Goal: Book appointment/travel/reservation

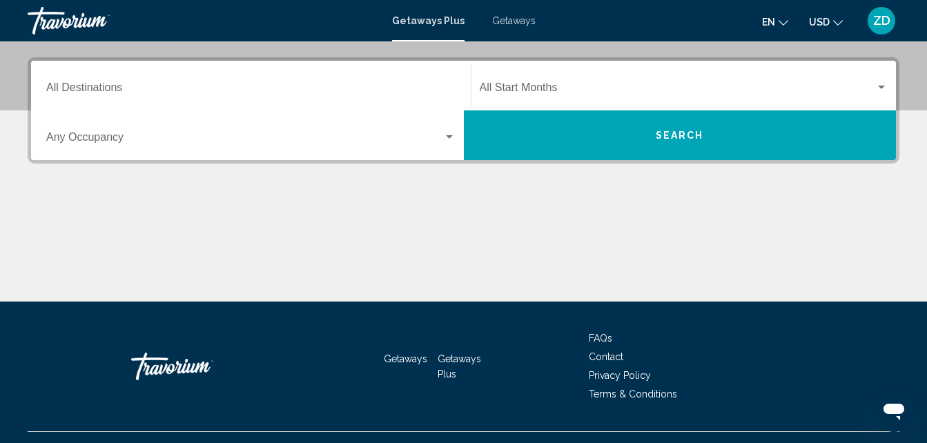
scroll to position [193, 0]
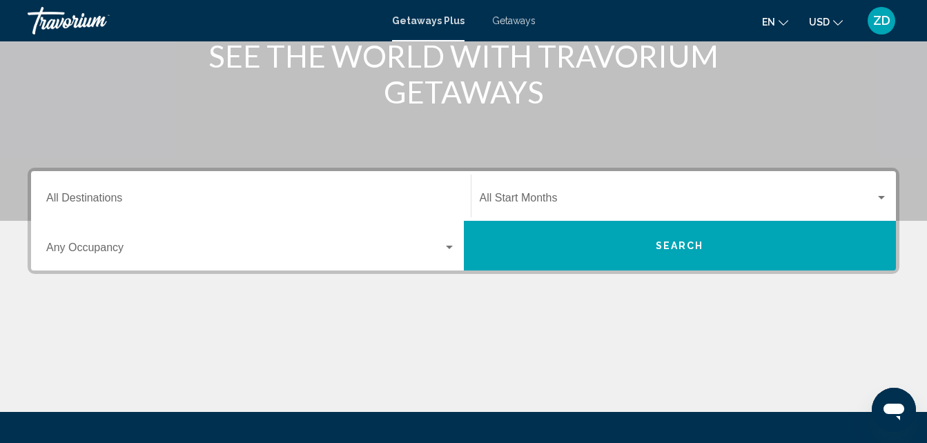
click at [504, 240] on button "Search" at bounding box center [680, 246] width 433 height 50
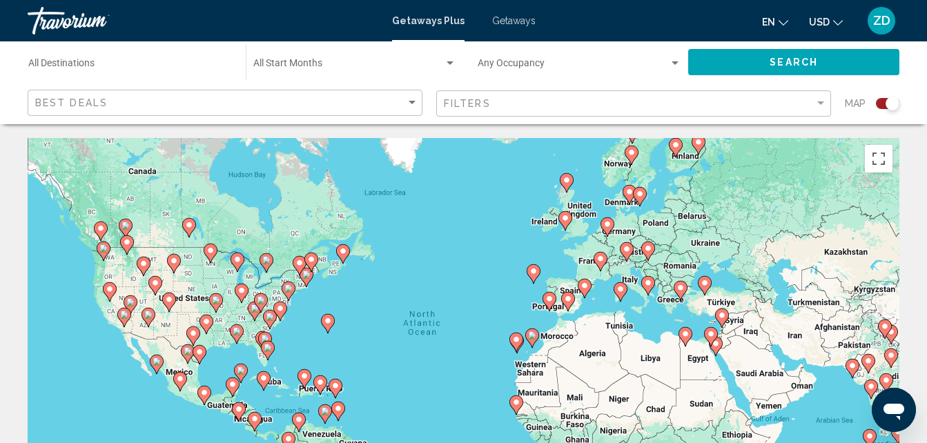
click at [127, 227] on image "Main content" at bounding box center [125, 225] width 8 height 8
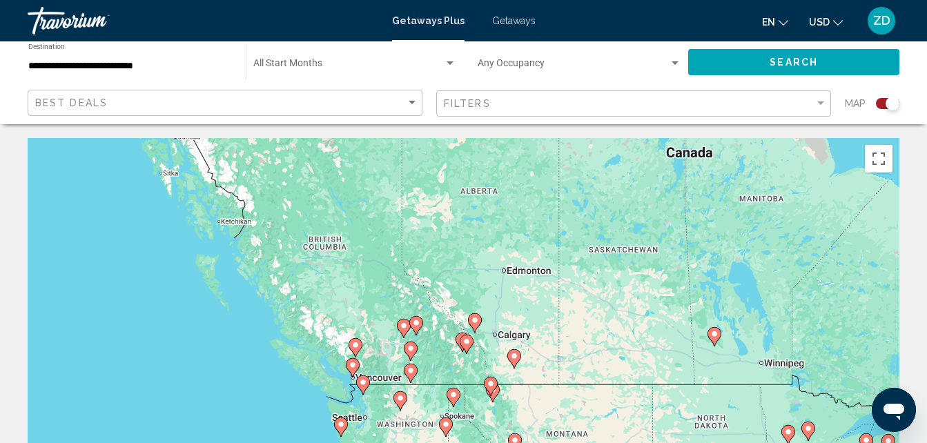
click at [475, 322] on image "Main content" at bounding box center [475, 320] width 8 height 8
type input "**********"
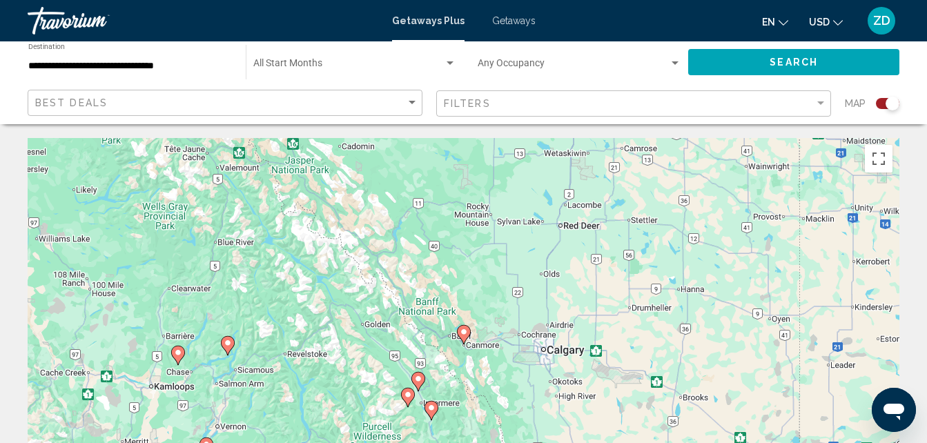
click at [464, 332] on image "Main content" at bounding box center [464, 332] width 8 height 8
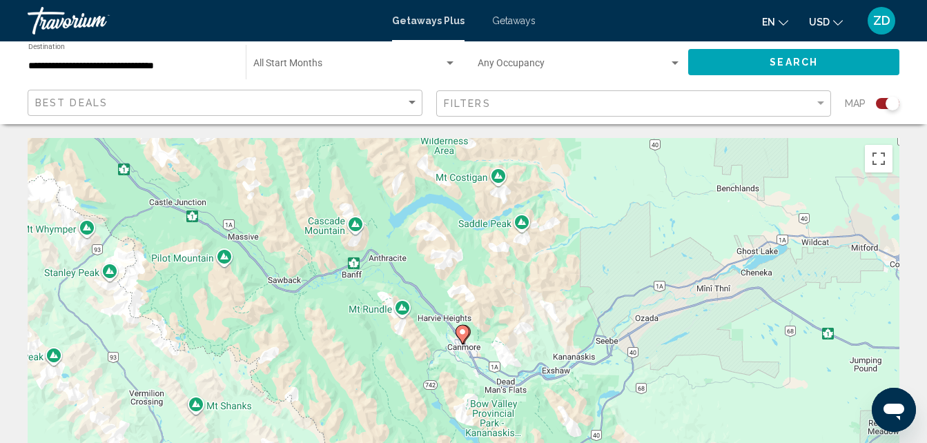
click at [464, 332] on image "Main content" at bounding box center [462, 332] width 8 height 8
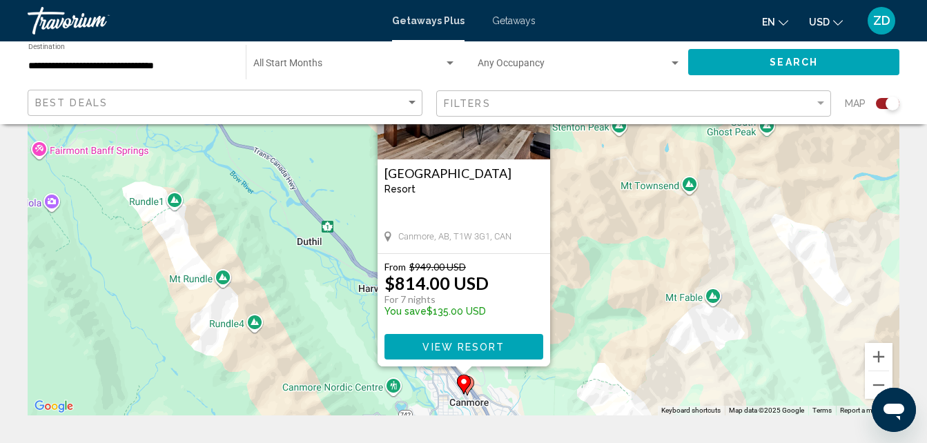
scroll to position [138, 0]
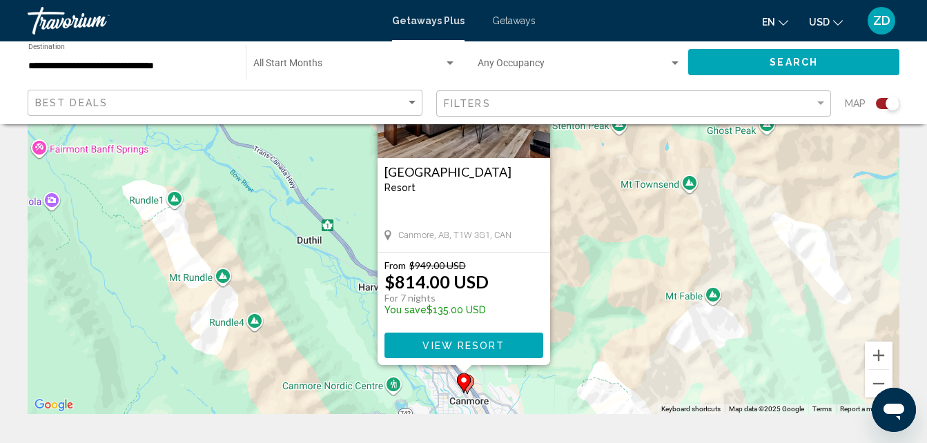
click at [469, 386] on gmp-advanced-marker "Main content" at bounding box center [464, 383] width 14 height 21
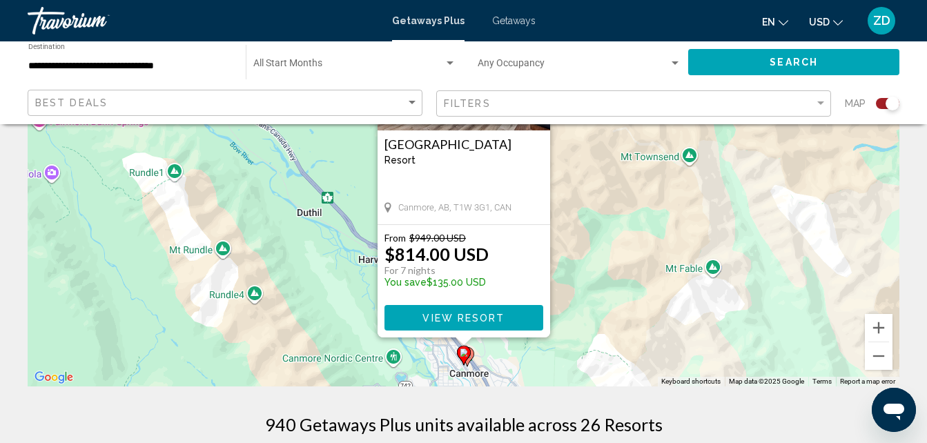
click at [474, 360] on div "To activate drag with keyboard, press Alt + Enter. Once in keyboard drag state,…" at bounding box center [464, 179] width 872 height 414
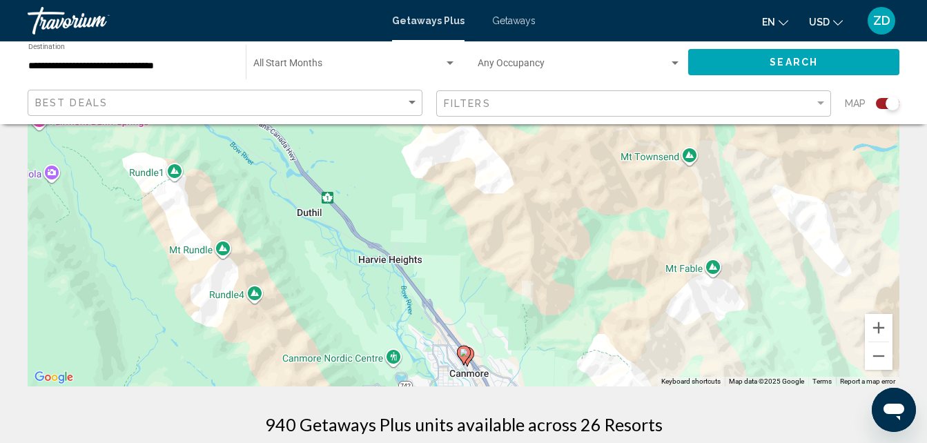
click at [474, 360] on div "To activate drag with keyboard, press Alt + Enter. Once in keyboard drag state,…" at bounding box center [464, 179] width 872 height 414
click at [469, 360] on gmp-advanced-marker "Main content" at bounding box center [464, 355] width 14 height 21
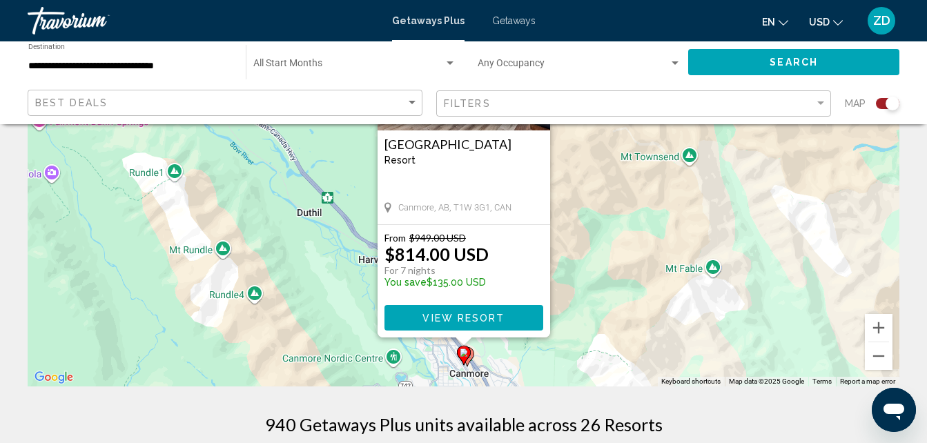
scroll to position [193, 0]
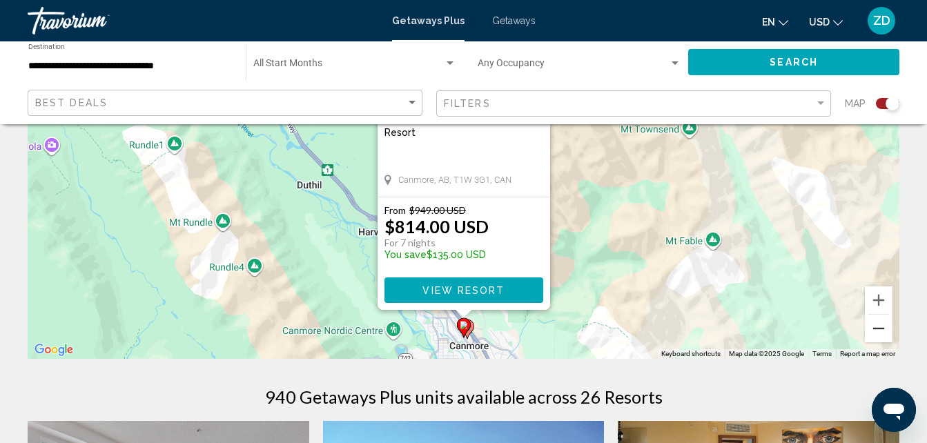
click at [883, 335] on button "Zoom out" at bounding box center [879, 329] width 28 height 28
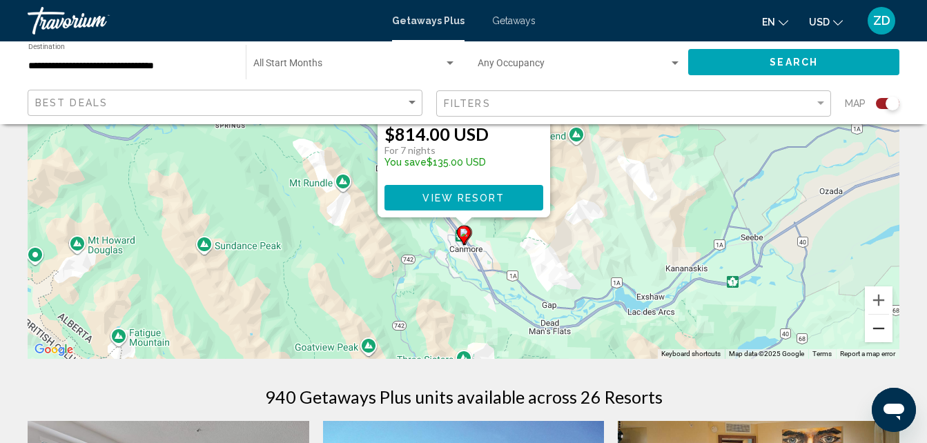
click at [883, 335] on button "Zoom out" at bounding box center [879, 329] width 28 height 28
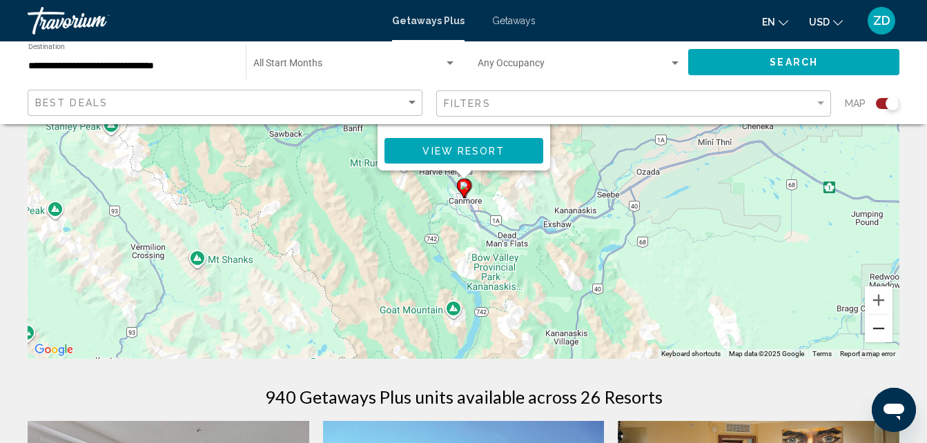
click at [883, 335] on button "Zoom out" at bounding box center [879, 329] width 28 height 28
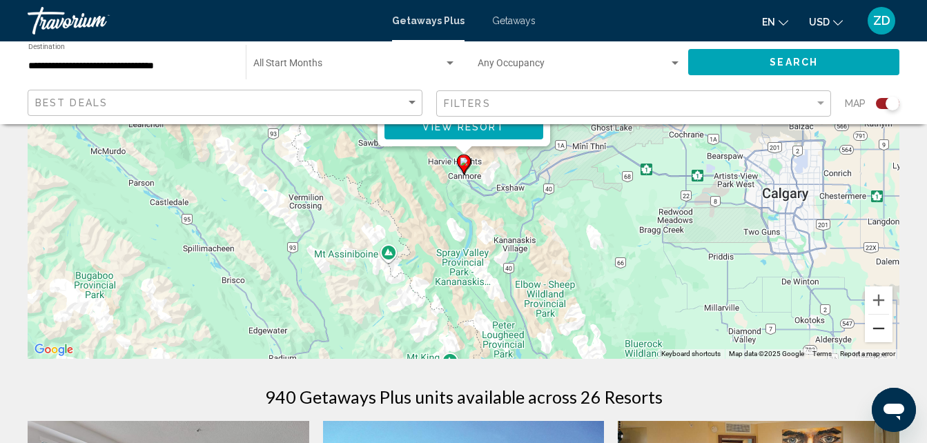
click at [883, 335] on button "Zoom out" at bounding box center [879, 329] width 28 height 28
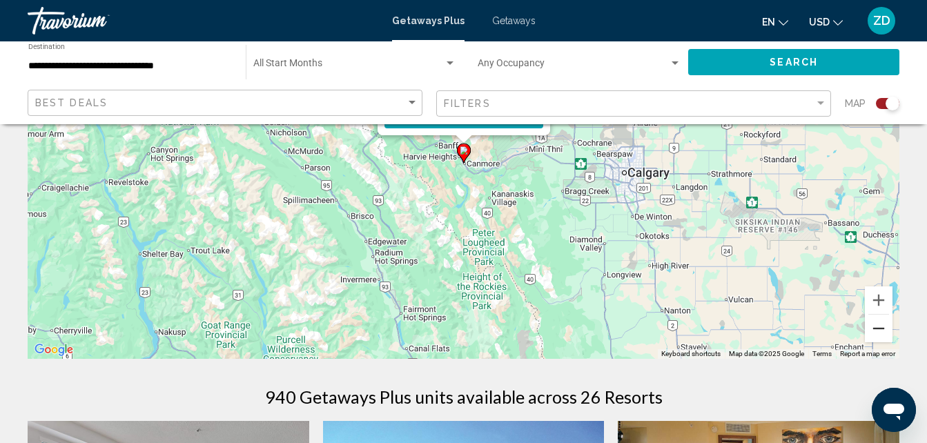
click at [883, 335] on button "Zoom out" at bounding box center [879, 329] width 28 height 28
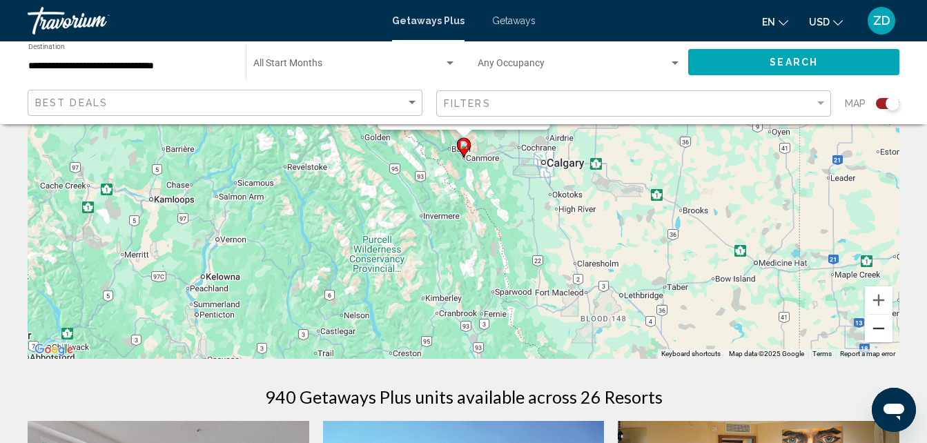
click at [883, 335] on button "Zoom out" at bounding box center [879, 329] width 28 height 28
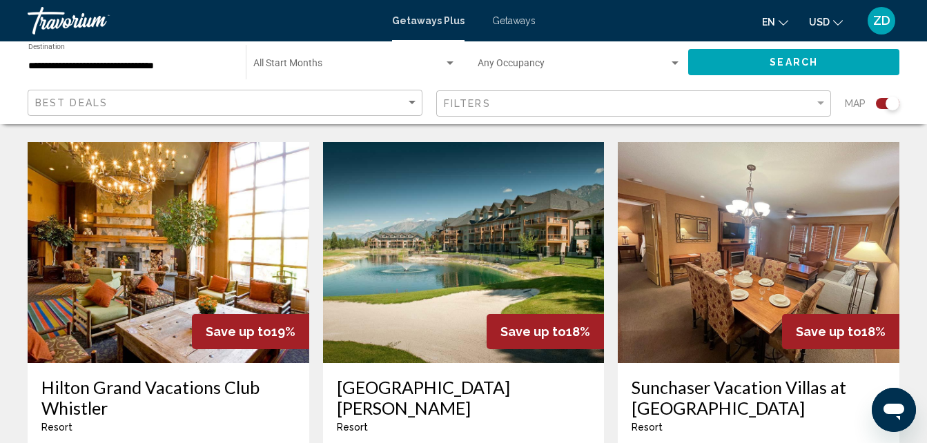
scroll to position [883, 0]
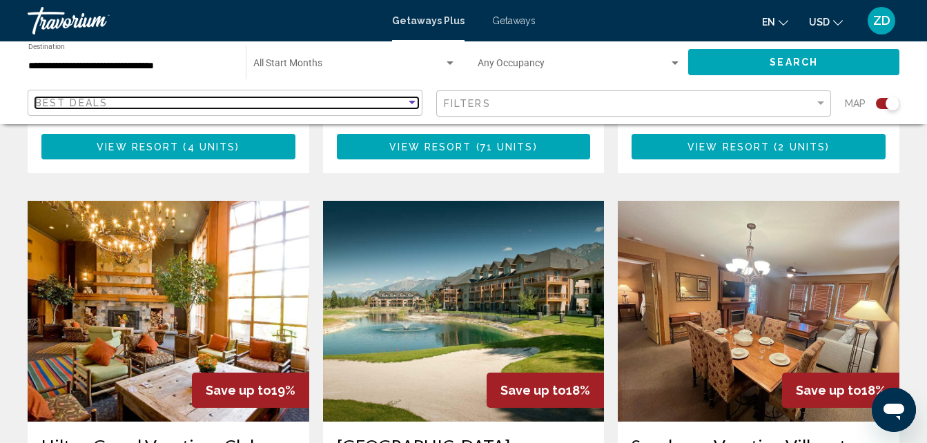
click at [414, 104] on div "Sort by" at bounding box center [411, 102] width 7 height 3
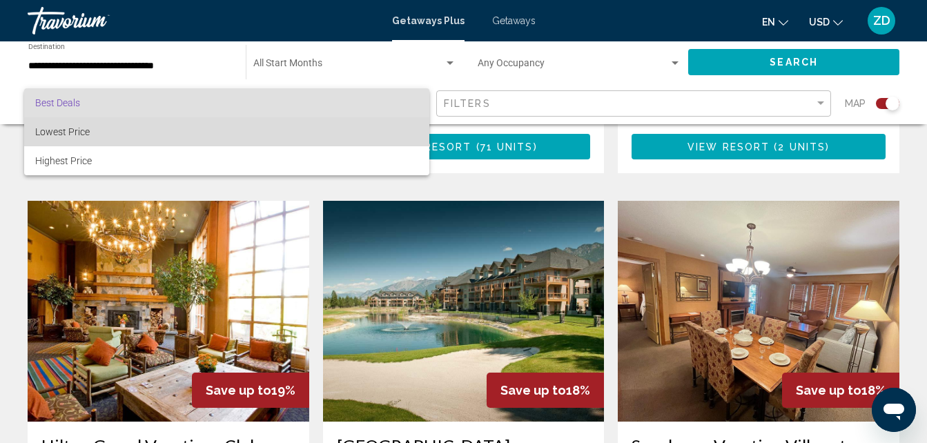
click at [386, 127] on span "Lowest Price" at bounding box center [226, 131] width 383 height 29
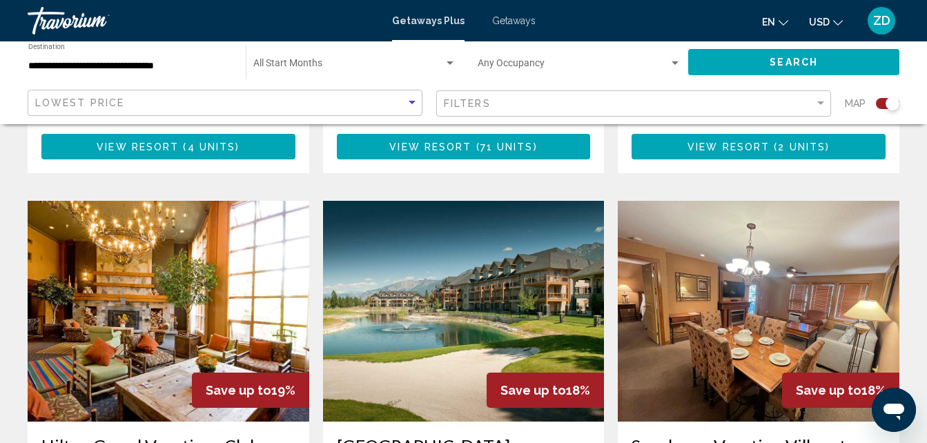
click at [779, 63] on span "Search" at bounding box center [793, 62] width 48 height 11
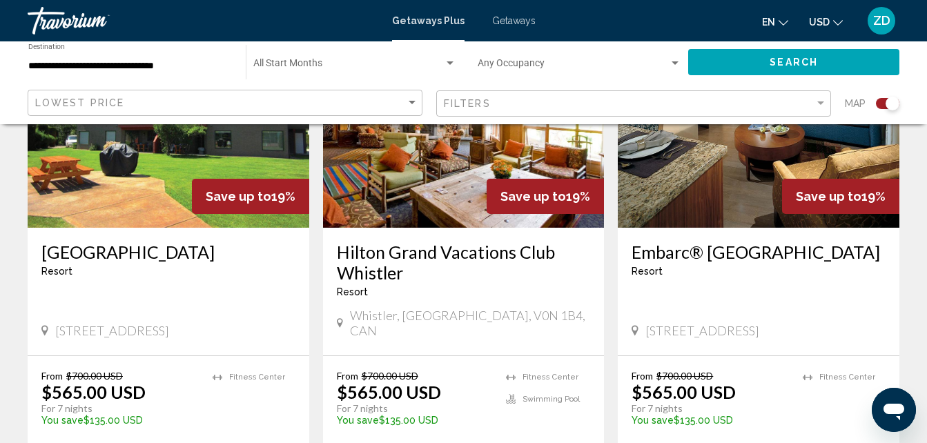
scroll to position [635, 0]
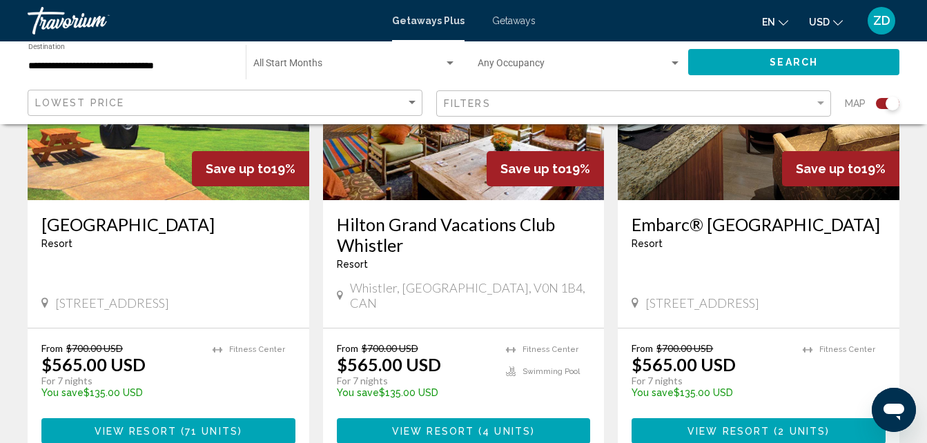
click at [452, 146] on img "Main content" at bounding box center [464, 89] width 282 height 221
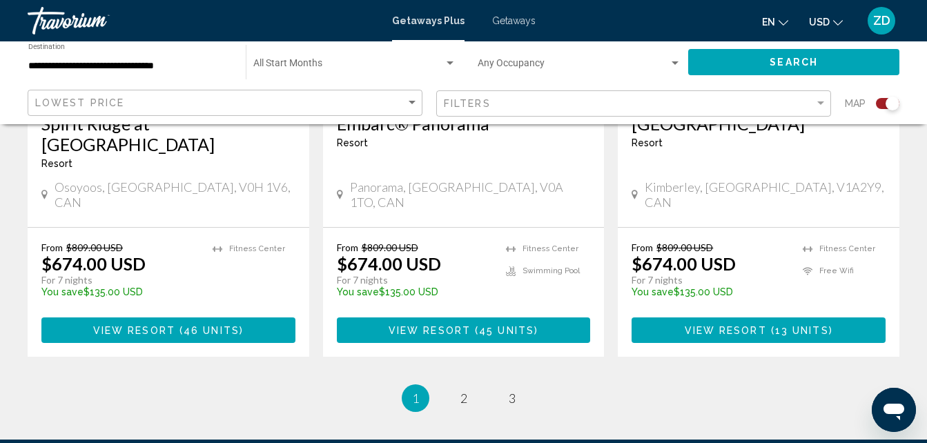
scroll to position [2117, 0]
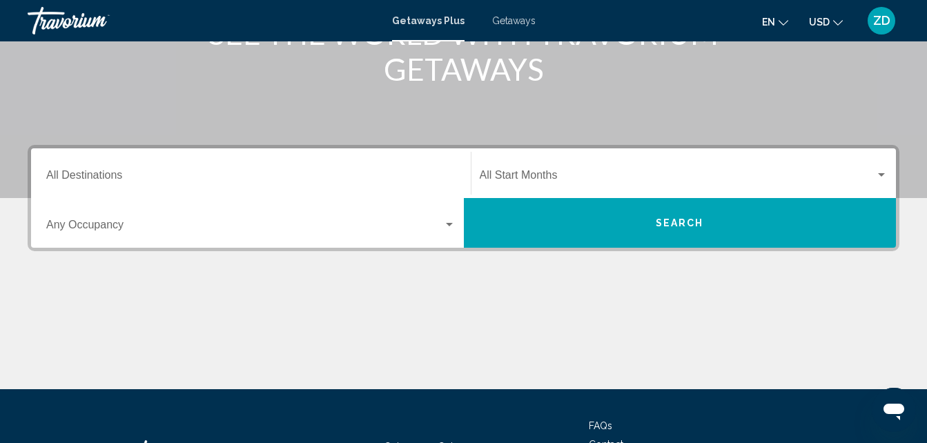
scroll to position [304, 0]
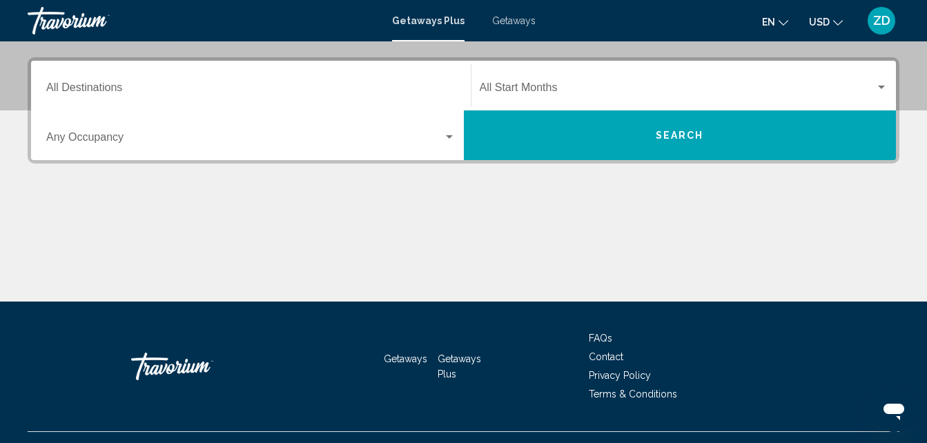
click at [285, 86] on input "Destination All Destinations" at bounding box center [250, 90] width 409 height 12
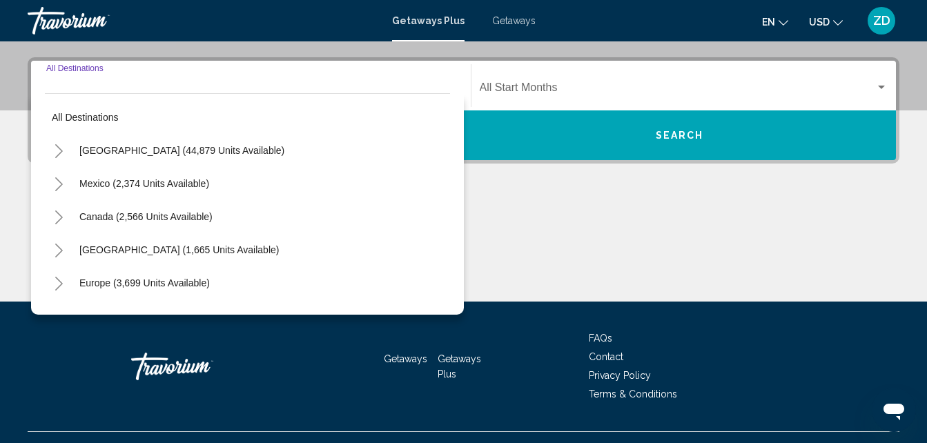
scroll to position [316, 0]
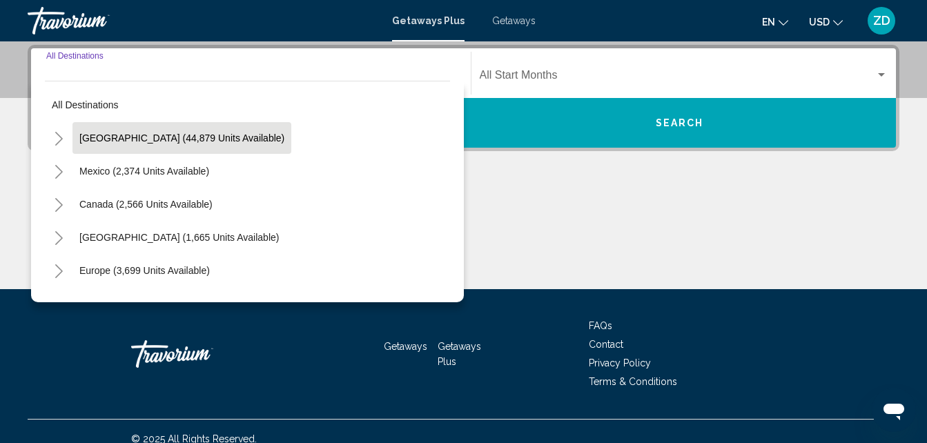
click at [239, 139] on span "United States (44,879 units available)" at bounding box center [181, 137] width 205 height 11
type input "**********"
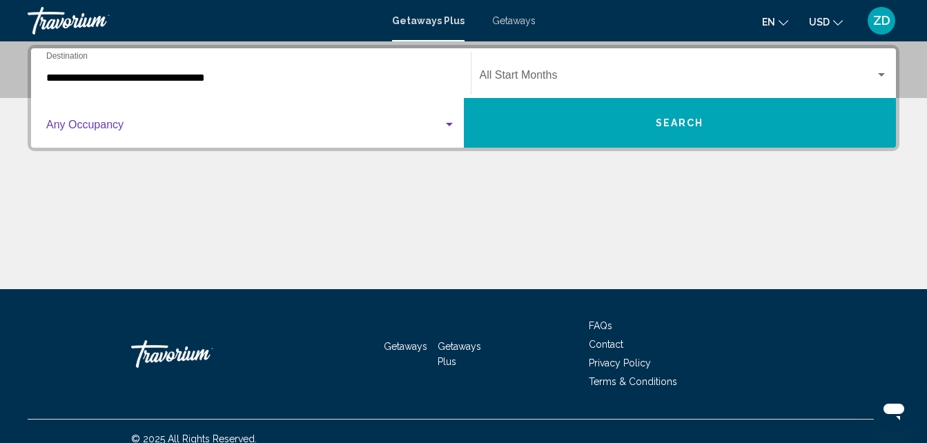
click at [451, 125] on div "Search widget" at bounding box center [449, 124] width 7 height 3
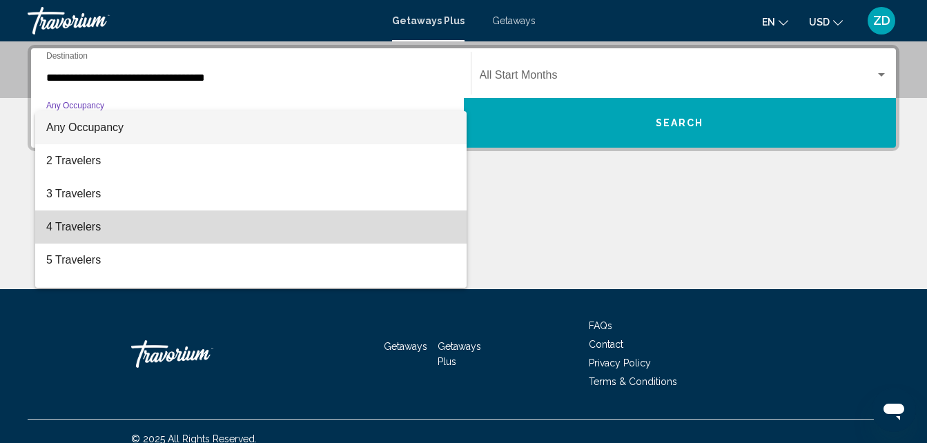
click at [358, 224] on span "4 Travelers" at bounding box center [250, 226] width 409 height 33
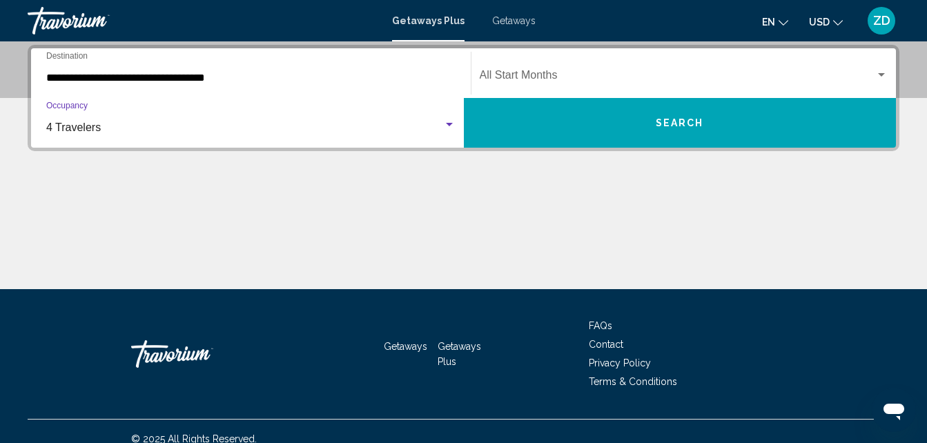
click at [648, 117] on button "Search" at bounding box center [680, 123] width 433 height 50
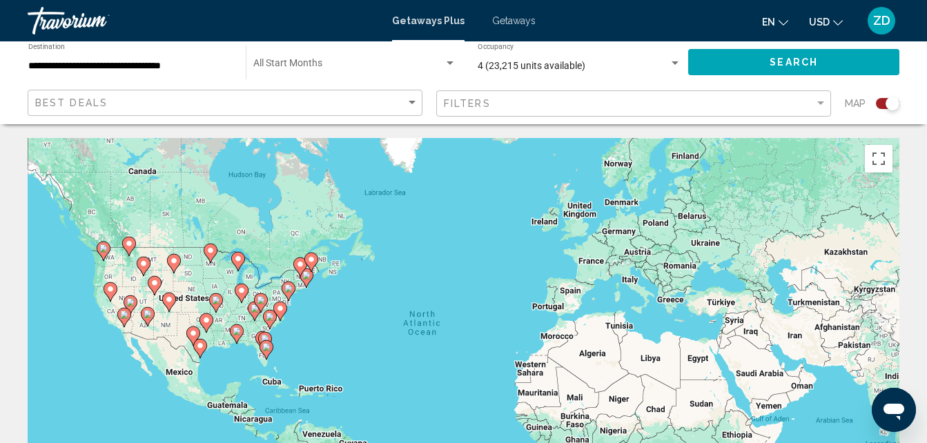
click at [124, 315] on image "Main content" at bounding box center [124, 315] width 8 height 8
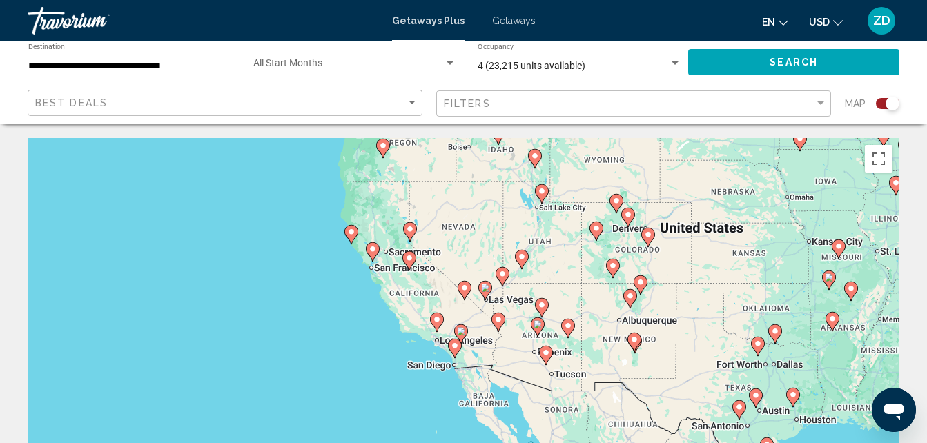
click at [456, 344] on image "Main content" at bounding box center [455, 346] width 8 height 8
type input "**********"
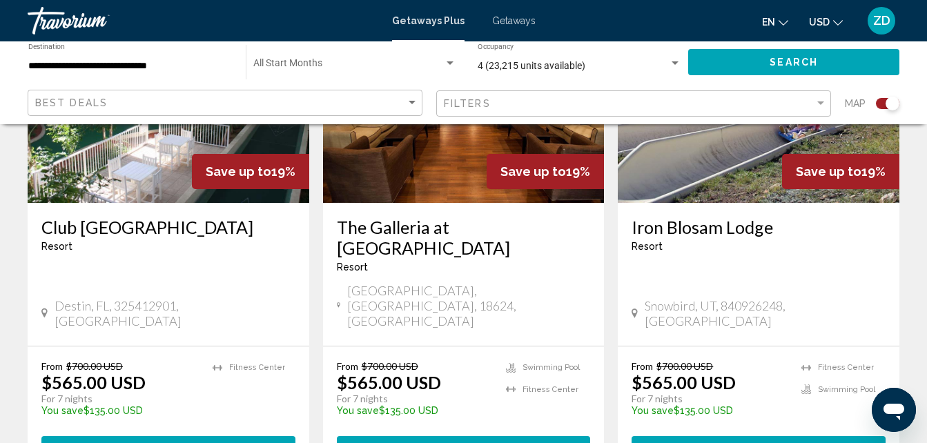
scroll to position [635, 0]
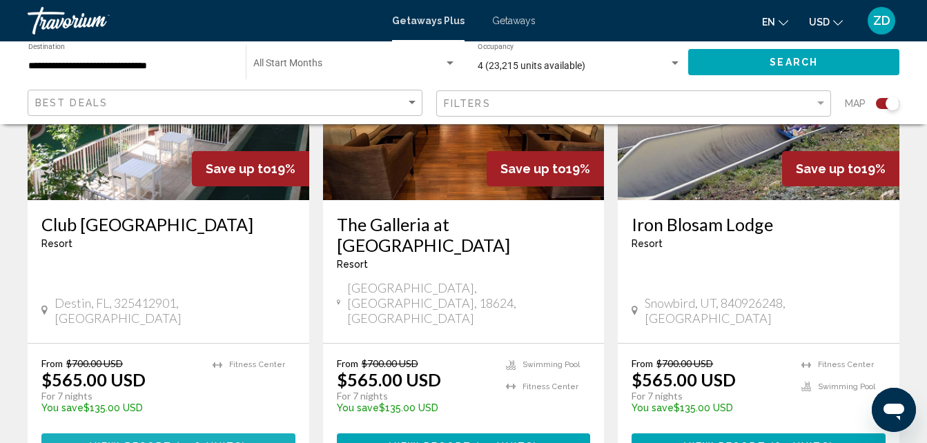
click at [135, 441] on span "View Resort" at bounding box center [131, 446] width 82 height 11
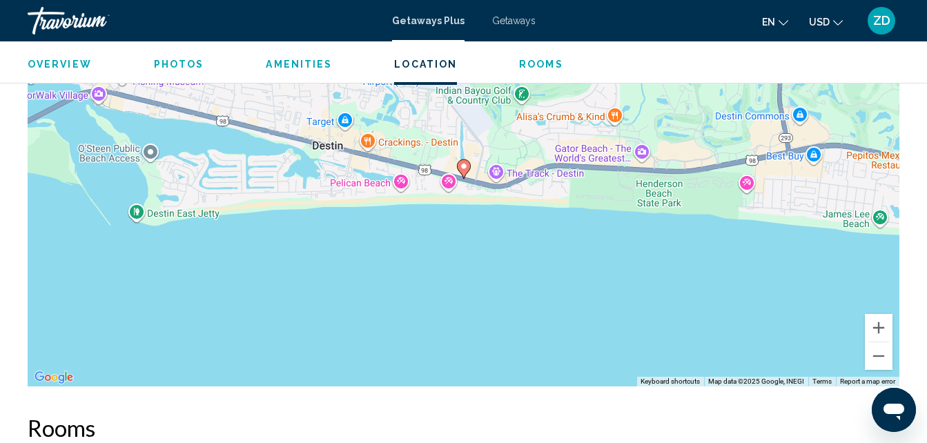
scroll to position [2025, 0]
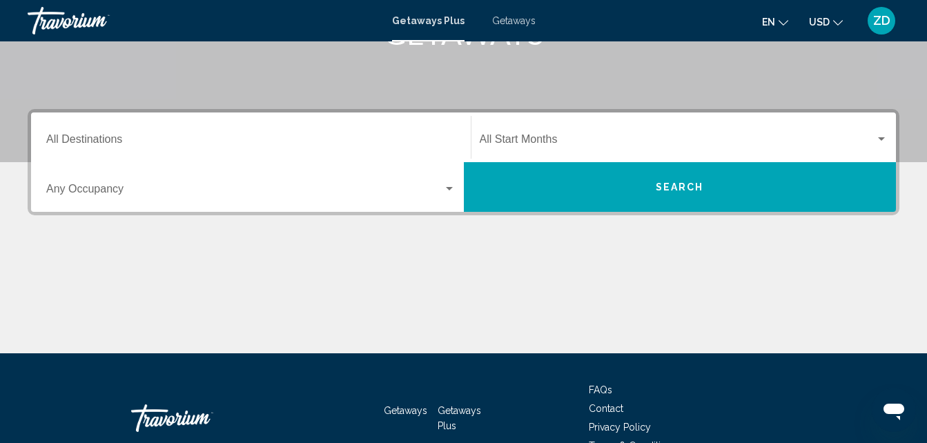
scroll to position [276, 0]
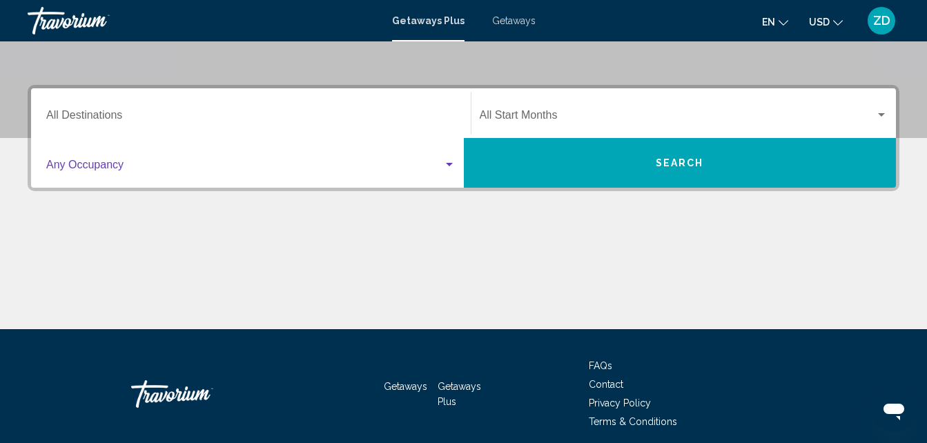
click at [451, 163] on div "Search widget" at bounding box center [449, 164] width 7 height 3
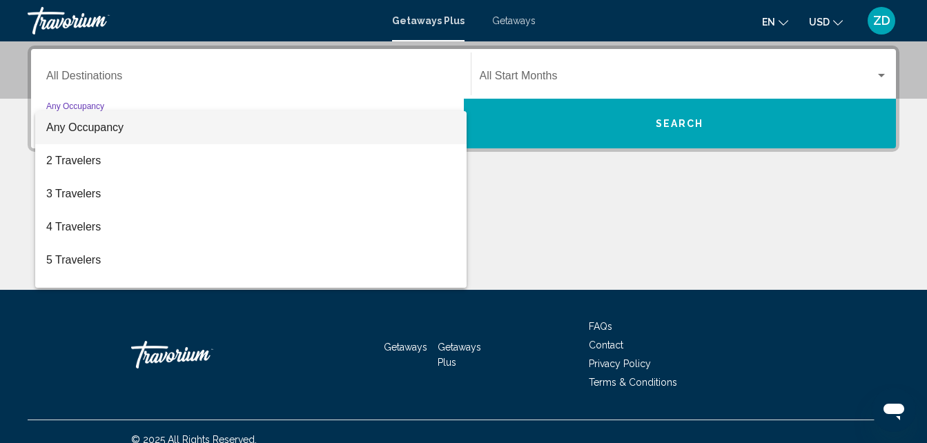
scroll to position [316, 0]
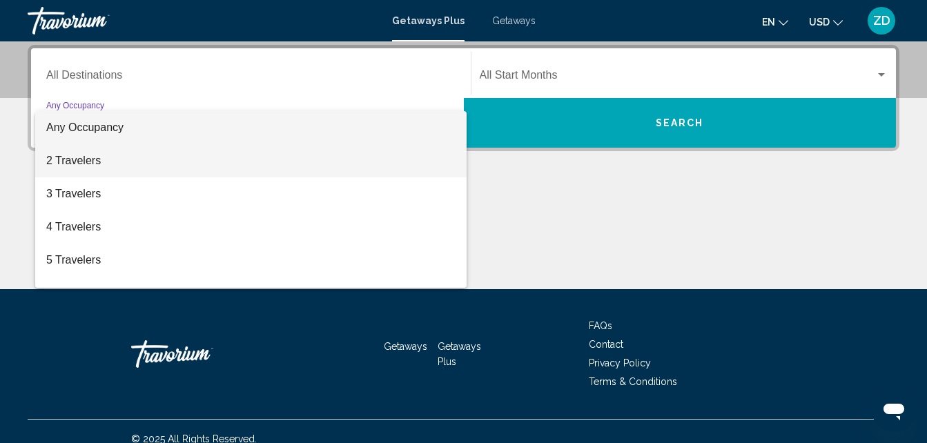
click at [66, 157] on span "2 Travelers" at bounding box center [250, 160] width 409 height 33
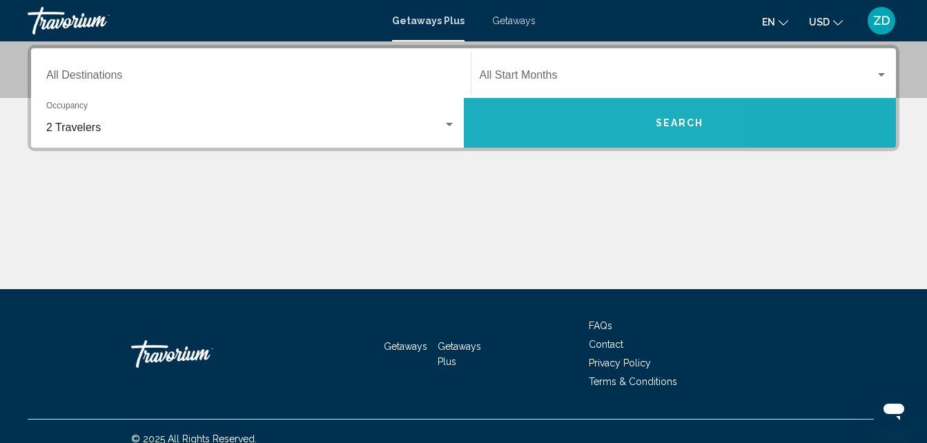
click at [556, 124] on button "Search" at bounding box center [680, 123] width 433 height 50
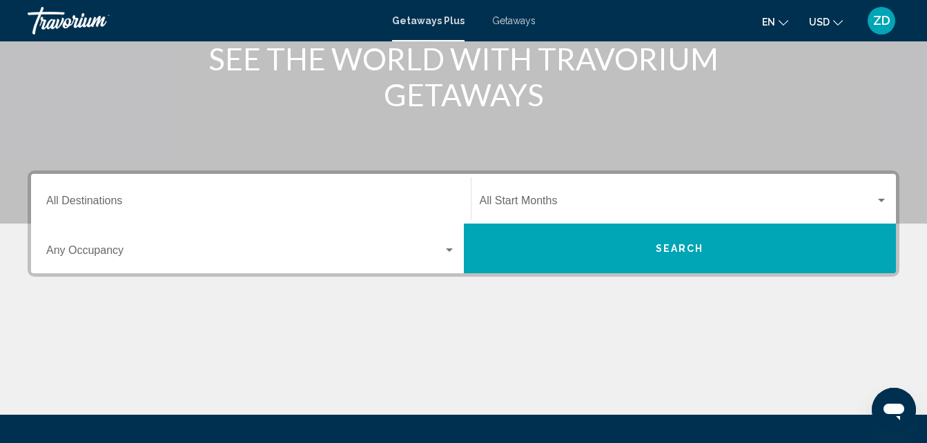
scroll to position [221, 0]
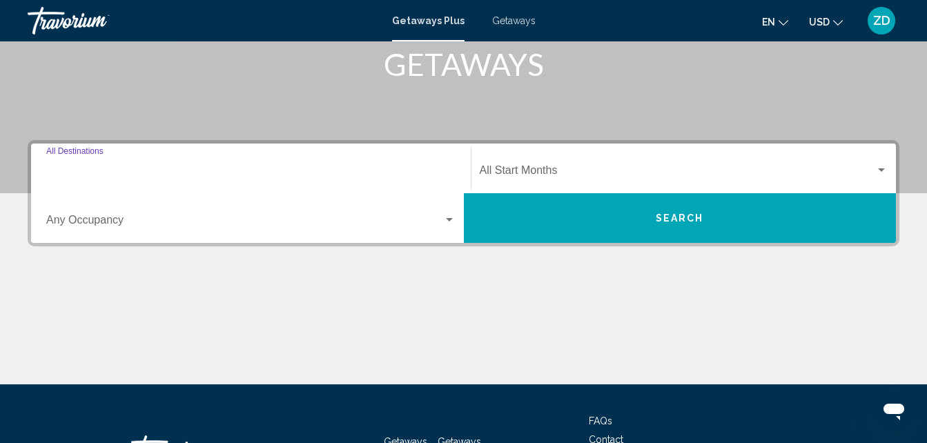
click at [116, 167] on input "Destination All Destinations" at bounding box center [250, 173] width 409 height 12
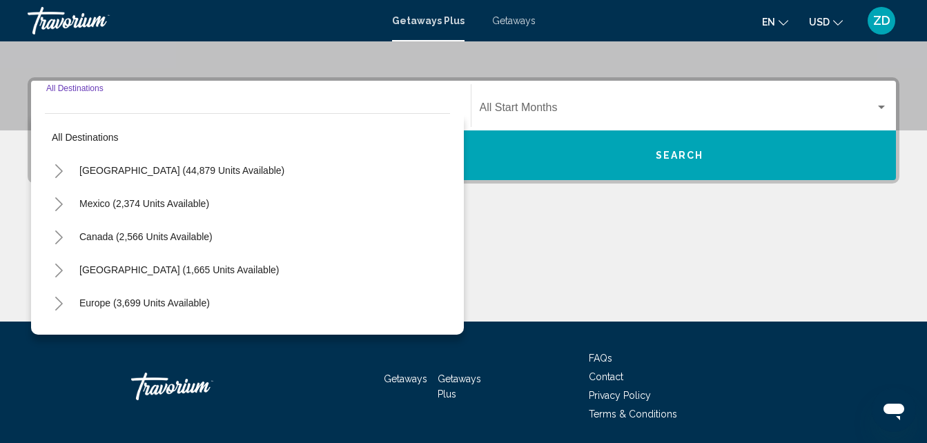
scroll to position [316, 0]
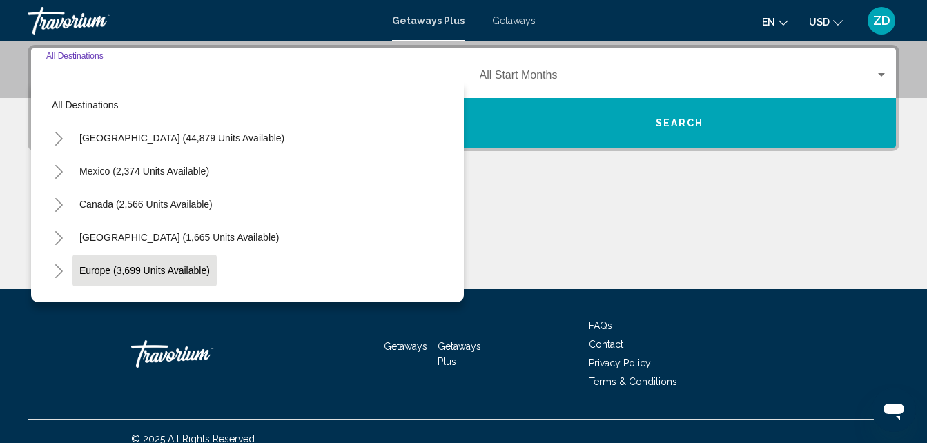
click at [120, 265] on span "Europe (3,699 units available)" at bounding box center [144, 270] width 130 height 11
type input "**********"
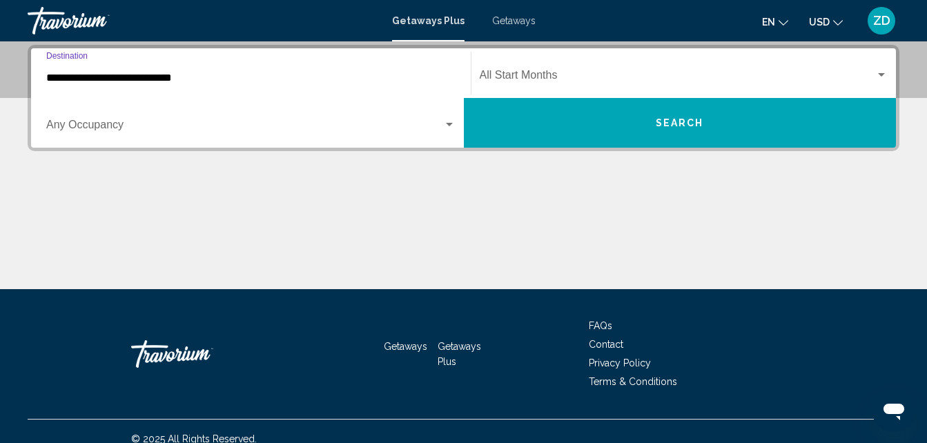
click at [639, 119] on button "Search" at bounding box center [680, 123] width 433 height 50
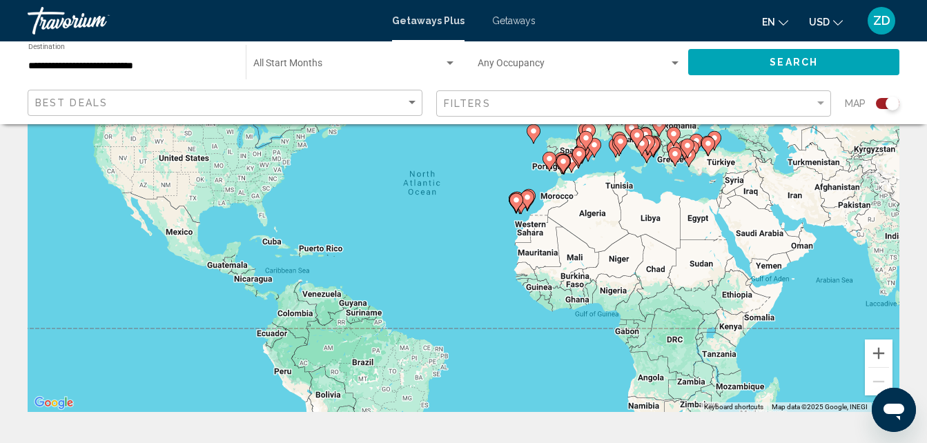
scroll to position [166, 0]
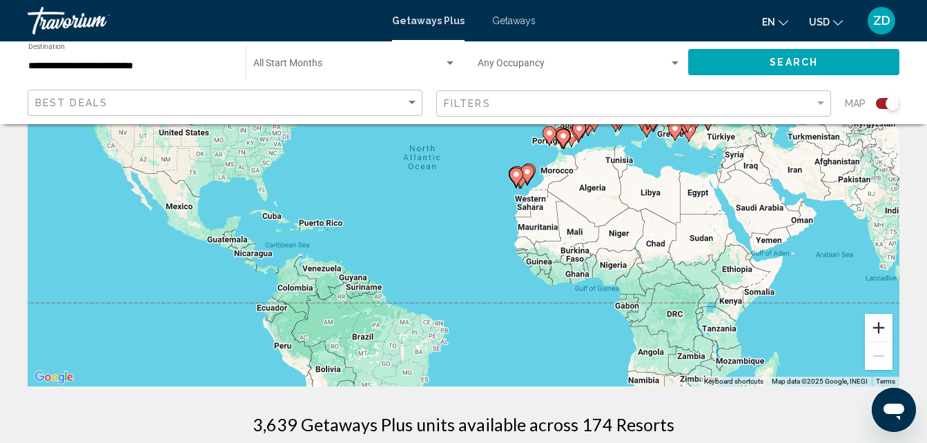
click at [880, 324] on button "Zoom in" at bounding box center [879, 328] width 28 height 28
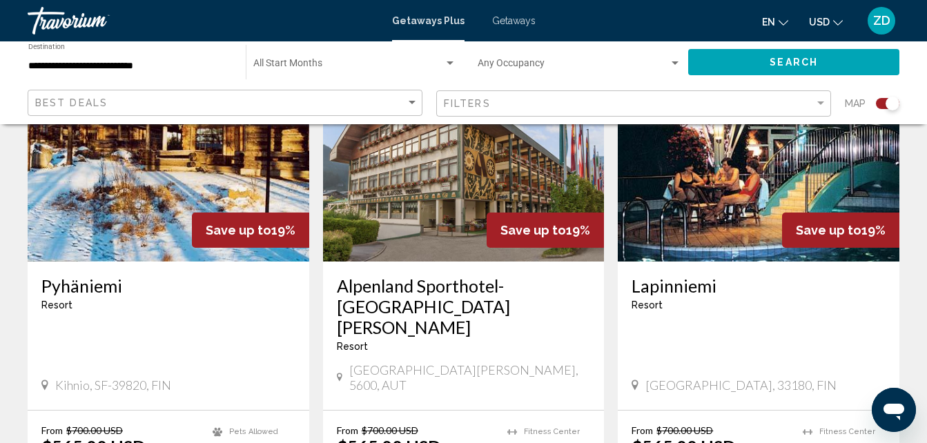
scroll to position [0, 0]
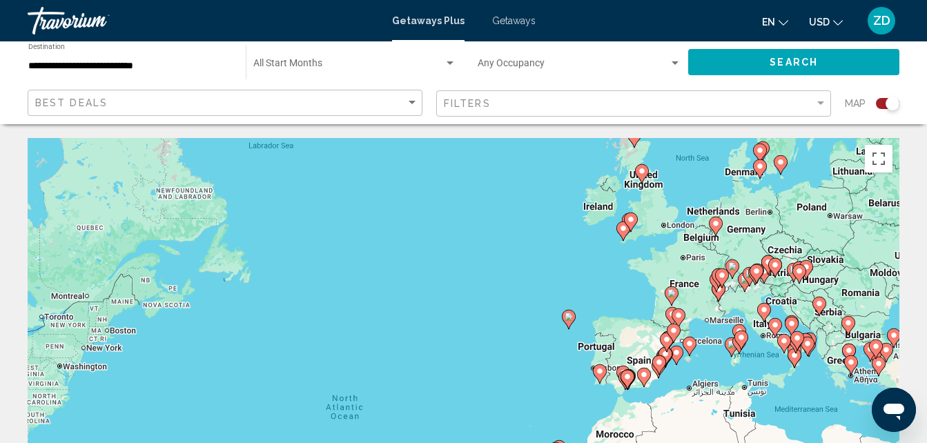
drag, startPoint x: 774, startPoint y: 177, endPoint x: 738, endPoint y: 286, distance: 114.8
click at [738, 286] on gmp-advanced-marker "Main content" at bounding box center [745, 282] width 14 height 21
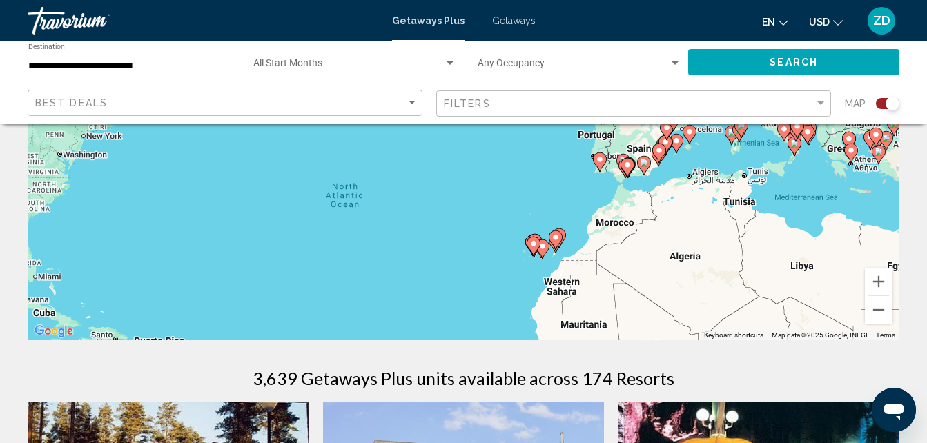
scroll to position [257, 0]
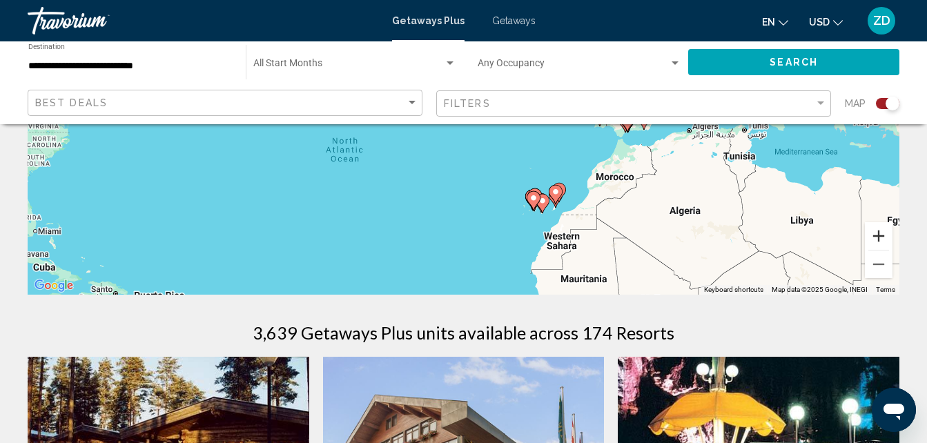
click at [878, 239] on button "Zoom in" at bounding box center [879, 236] width 28 height 28
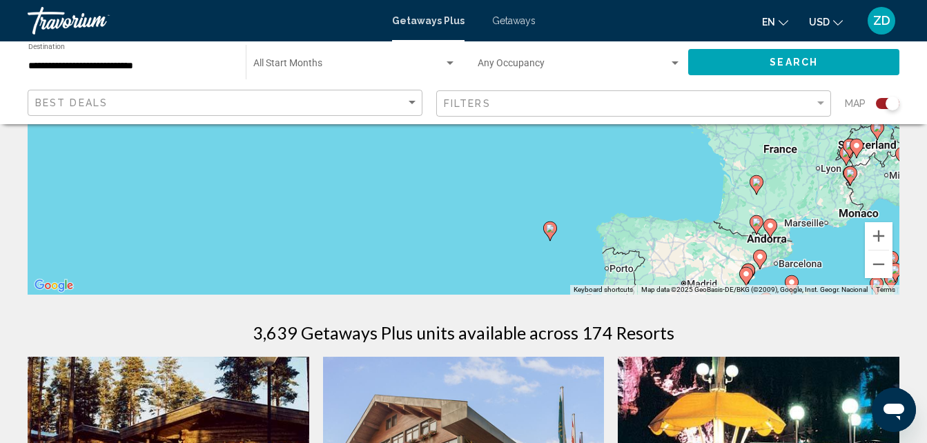
drag, startPoint x: 794, startPoint y: 165, endPoint x: 664, endPoint y: 360, distance: 234.2
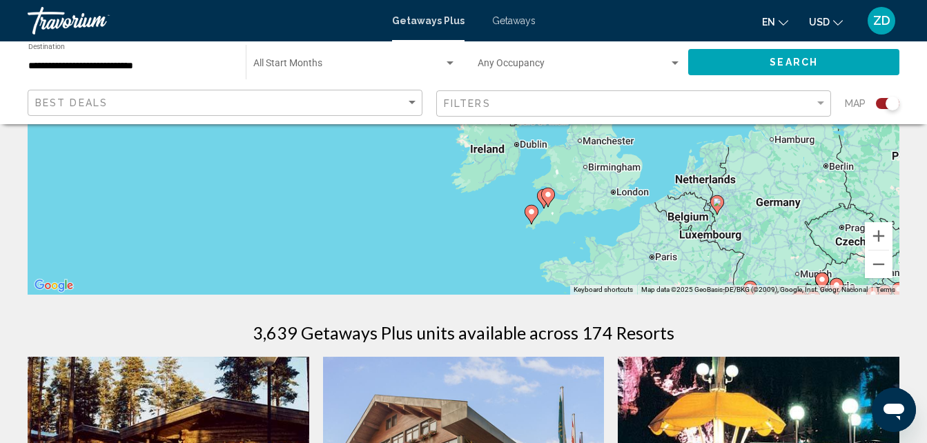
drag, startPoint x: 735, startPoint y: 202, endPoint x: 609, endPoint y: 363, distance: 204.4
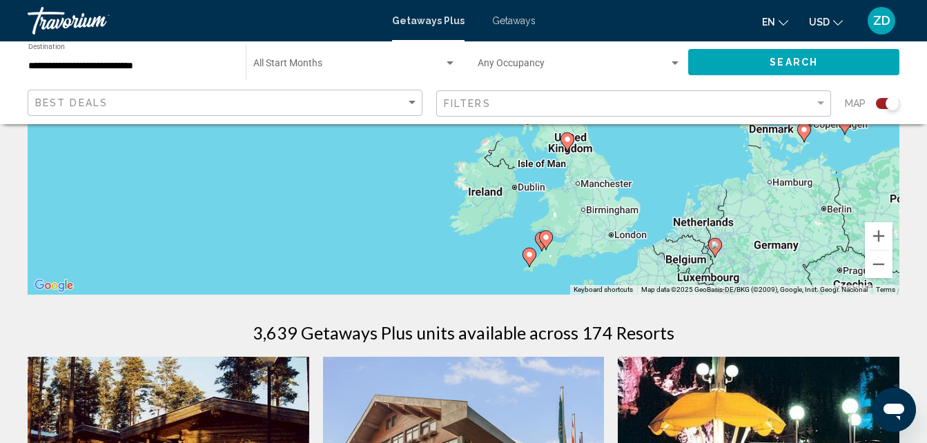
drag, startPoint x: 644, startPoint y: 208, endPoint x: 642, endPoint y: 253, distance: 44.2
click at [642, 253] on div "To activate drag with keyboard, press Alt + Enter. Once in keyboard drag state,…" at bounding box center [464, 88] width 872 height 414
click at [530, 255] on image "Main content" at bounding box center [528, 255] width 8 height 8
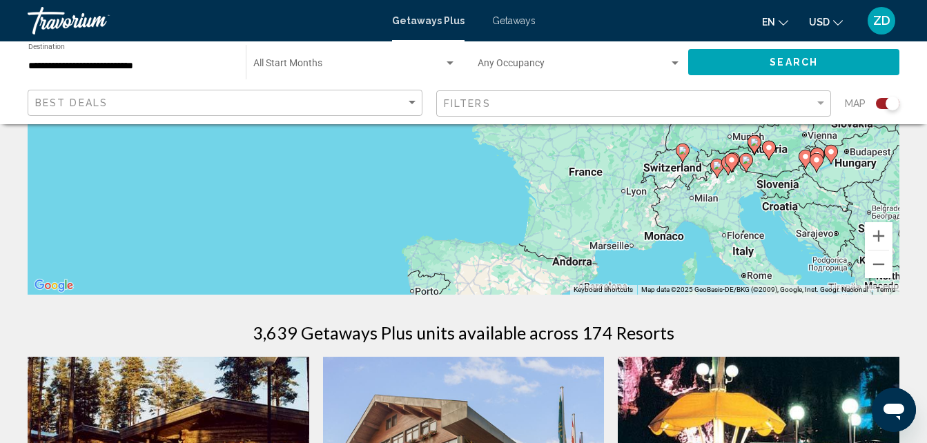
click at [719, 146] on div "To navigate, press the arrow keys. To activate drag with keyboard, press Alt + …" at bounding box center [464, 88] width 872 height 414
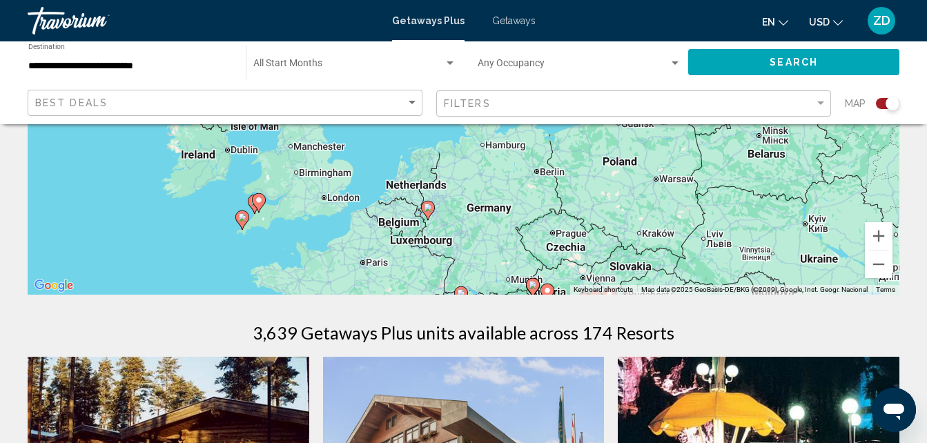
drag, startPoint x: 719, startPoint y: 146, endPoint x: 493, endPoint y: 290, distance: 267.8
click at [493, 290] on div "To activate drag with keyboard, press Alt + Enter. Once in keyboard drag state,…" at bounding box center [464, 88] width 872 height 414
click at [241, 219] on image "Main content" at bounding box center [242, 217] width 8 height 8
type input "**********"
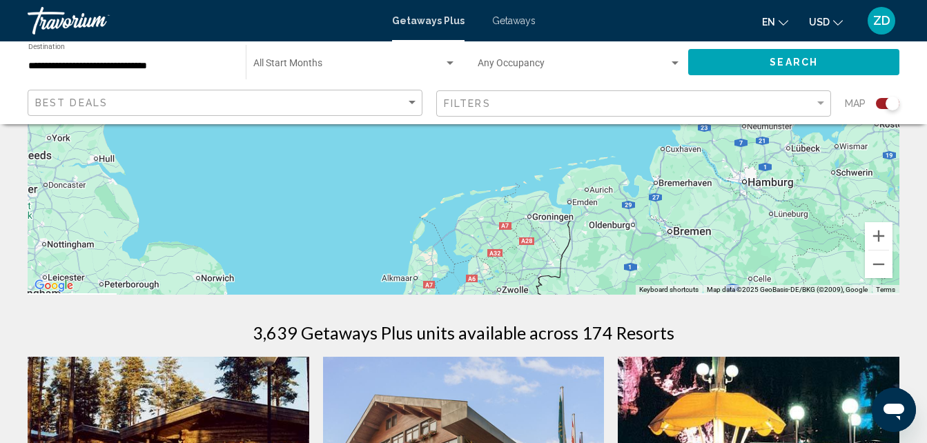
drag, startPoint x: 319, startPoint y: 237, endPoint x: 525, endPoint y: 103, distance: 245.4
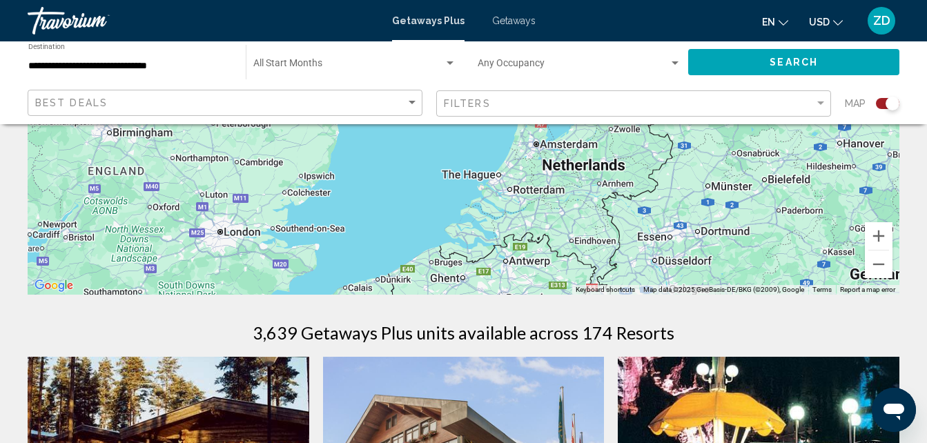
drag, startPoint x: 362, startPoint y: 275, endPoint x: 478, endPoint y: 106, distance: 205.9
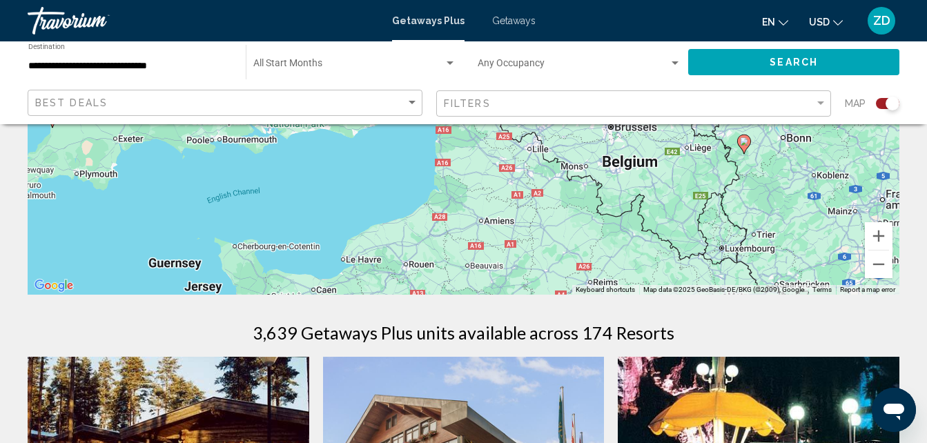
drag, startPoint x: 531, startPoint y: 190, endPoint x: 635, endPoint y: 20, distance: 199.2
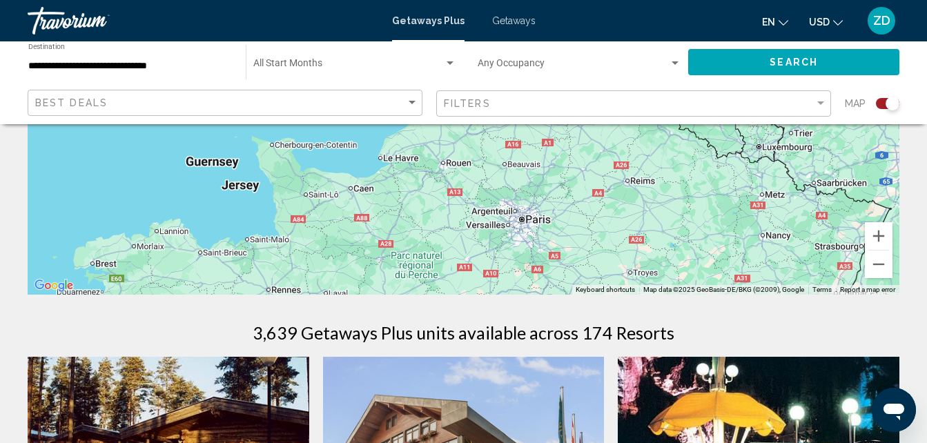
drag, startPoint x: 496, startPoint y: 268, endPoint x: 534, endPoint y: 164, distance: 110.9
click at [534, 164] on div "To activate drag with keyboard, press Alt + Enter. Once in keyboard drag state,…" at bounding box center [464, 88] width 872 height 414
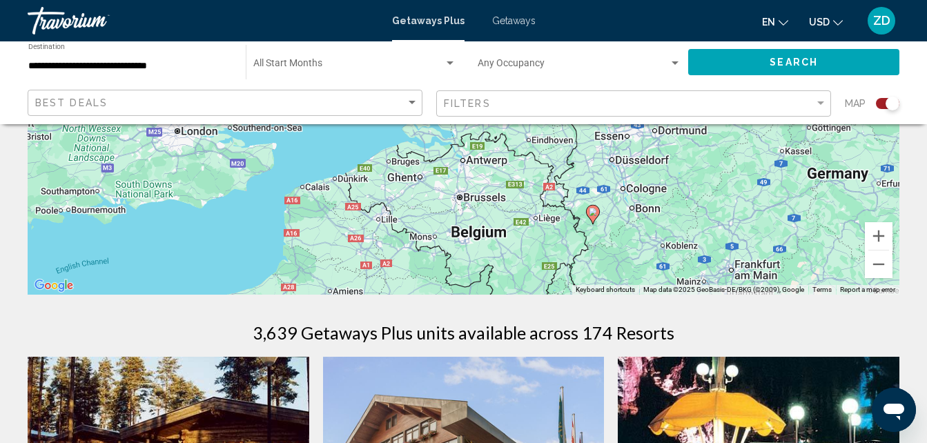
drag, startPoint x: 794, startPoint y: 161, endPoint x: 604, endPoint y: 334, distance: 256.9
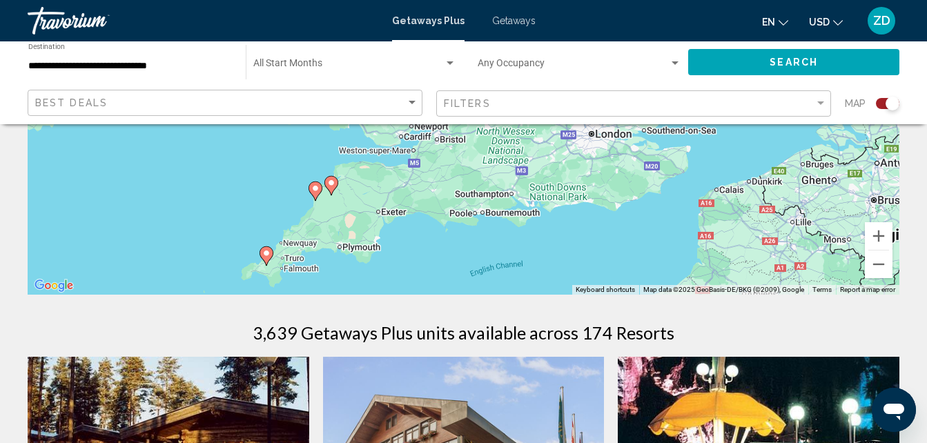
drag, startPoint x: 118, startPoint y: 179, endPoint x: 533, endPoint y: 179, distance: 414.7
click at [533, 179] on div "To activate drag with keyboard, press Alt + Enter. Once in keyboard drag state,…" at bounding box center [464, 88] width 872 height 414
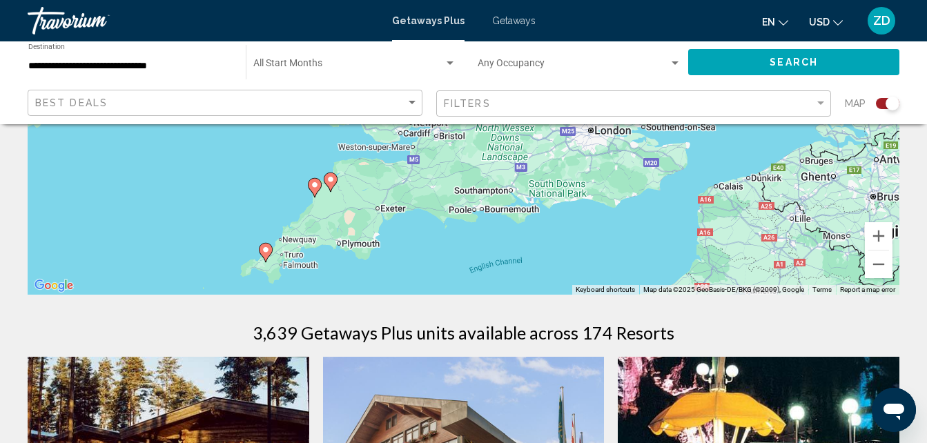
click at [264, 248] on image "Main content" at bounding box center [266, 250] width 8 height 8
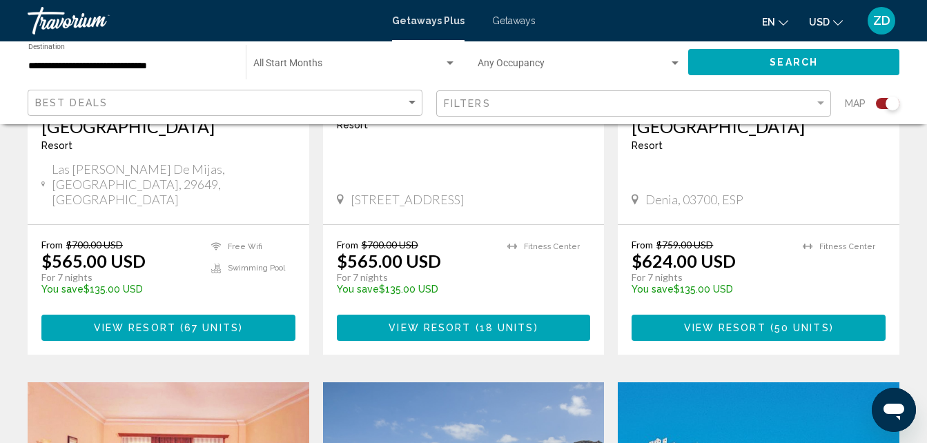
scroll to position [1270, 0]
